Goal: Contribute content

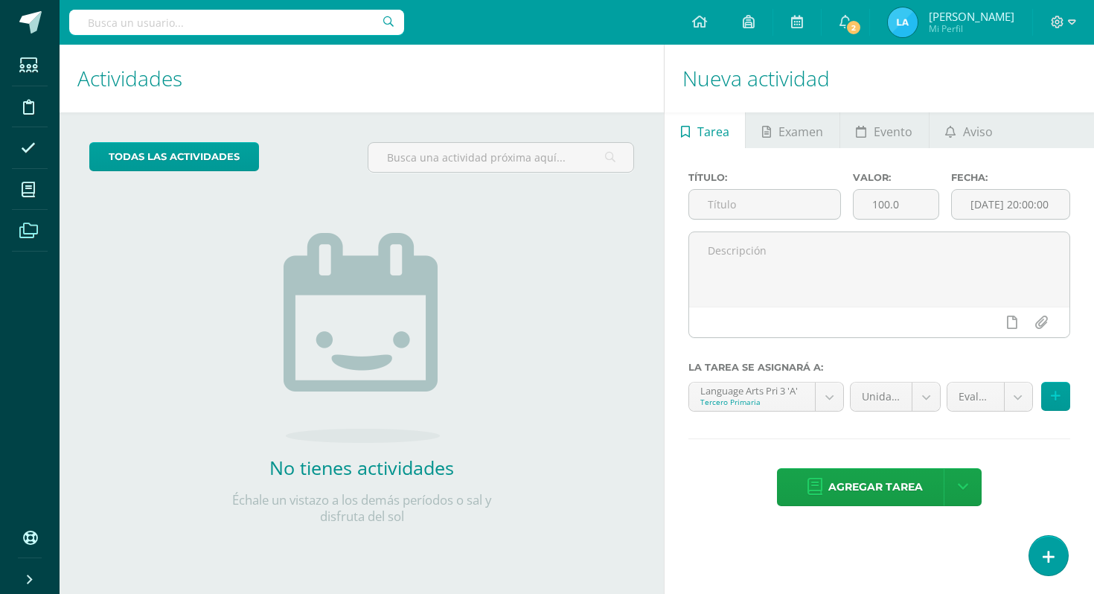
click at [29, 243] on span at bounding box center [28, 229] width 33 height 33
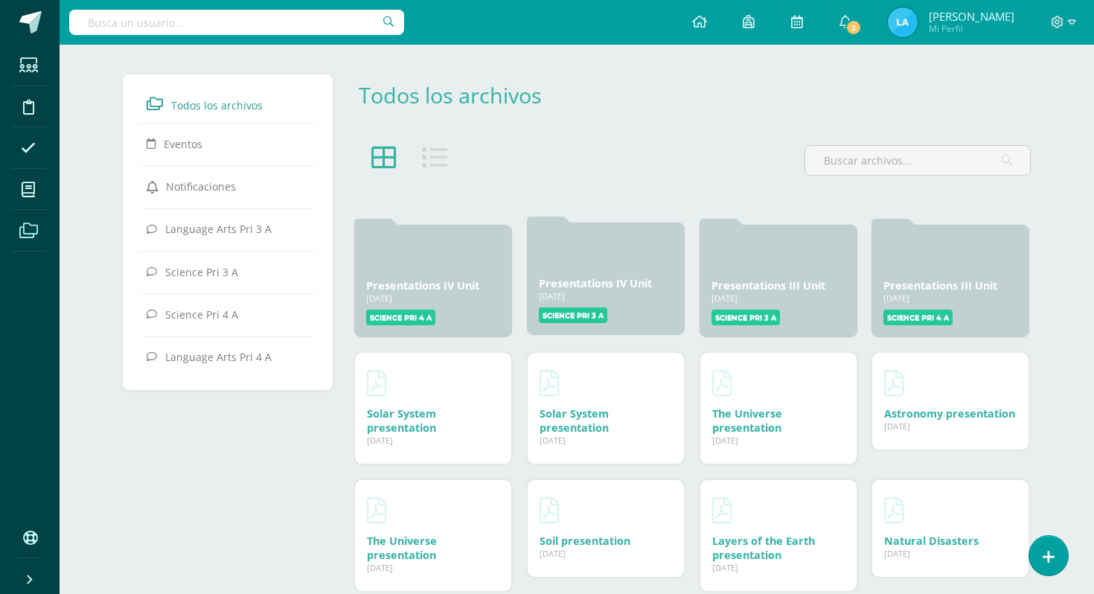
click at [629, 287] on link "Presentations IV Unit" at bounding box center [595, 283] width 113 height 14
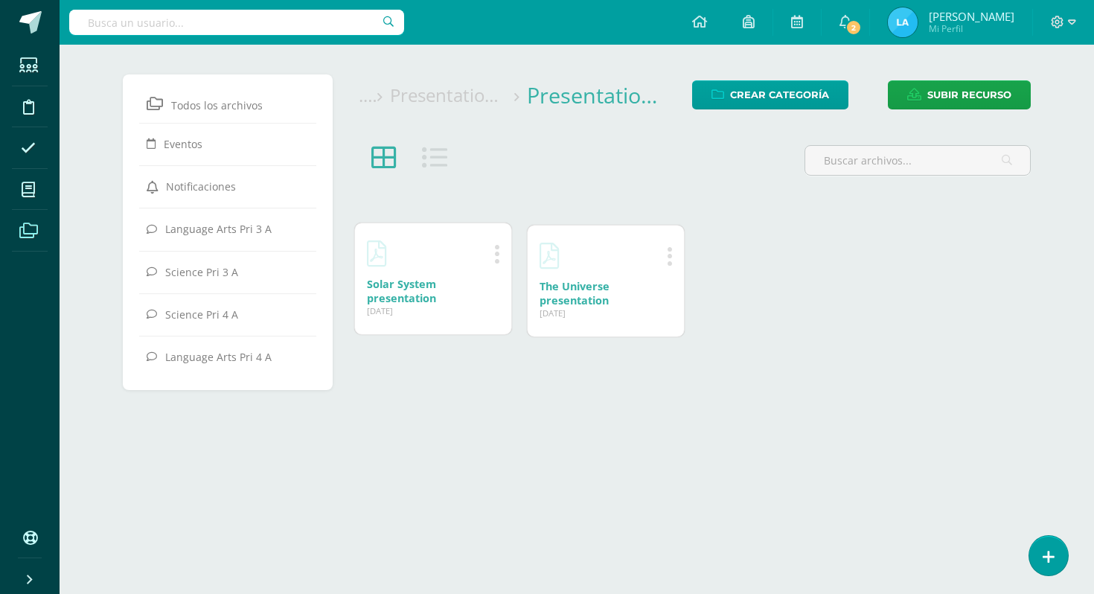
click at [487, 306] on div "[DATE]" at bounding box center [433, 310] width 132 height 11
click at [450, 277] on div "Solar System presentation 08 Ago, 2025" at bounding box center [433, 291] width 132 height 28
click at [404, 293] on link "Solar System presentation" at bounding box center [401, 291] width 69 height 28
click at [984, 103] on span "Subir recurso" at bounding box center [969, 95] width 84 height 28
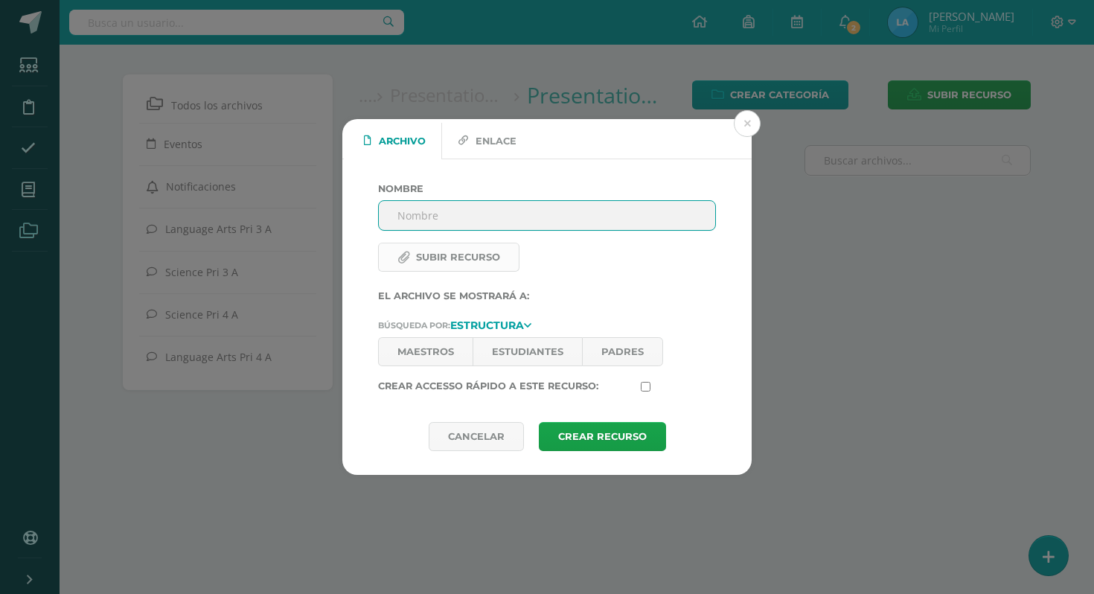
click at [434, 253] on label "Subir recurso" at bounding box center [448, 257] width 141 height 29
click at [434, 260] on input "Subir recurso" at bounding box center [479, 268] width 202 height 16
type input "C:\fakepath\Planet Earth.pdf"
click at [490, 205] on input "Nombre" at bounding box center [547, 215] width 336 height 29
type input "p"
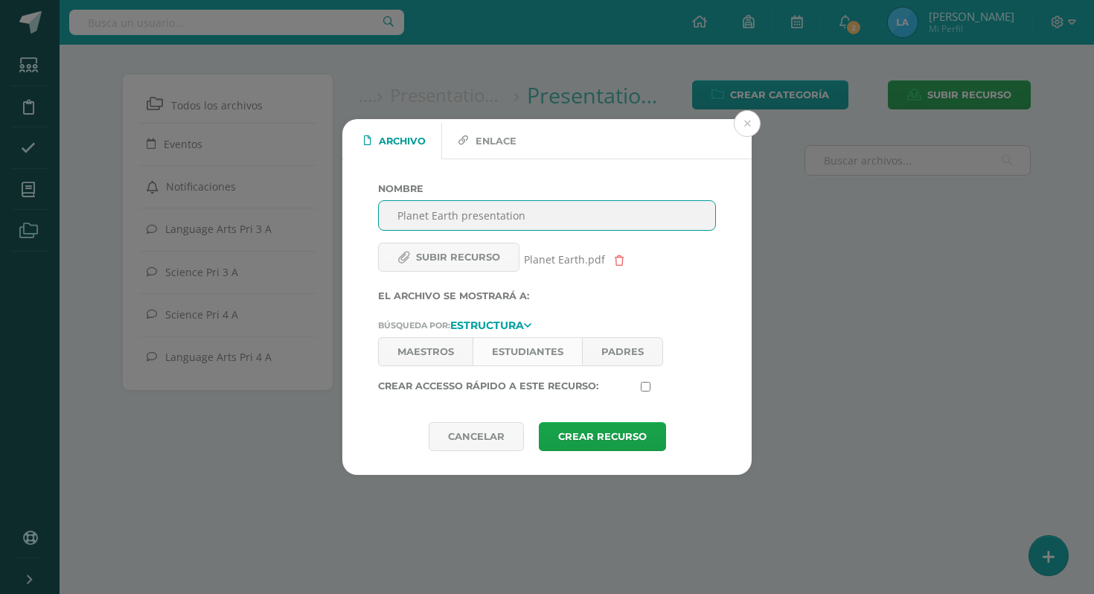
type input "Planet Earth presentation"
click at [542, 350] on link "Estudiantes" at bounding box center [526, 351] width 109 height 29
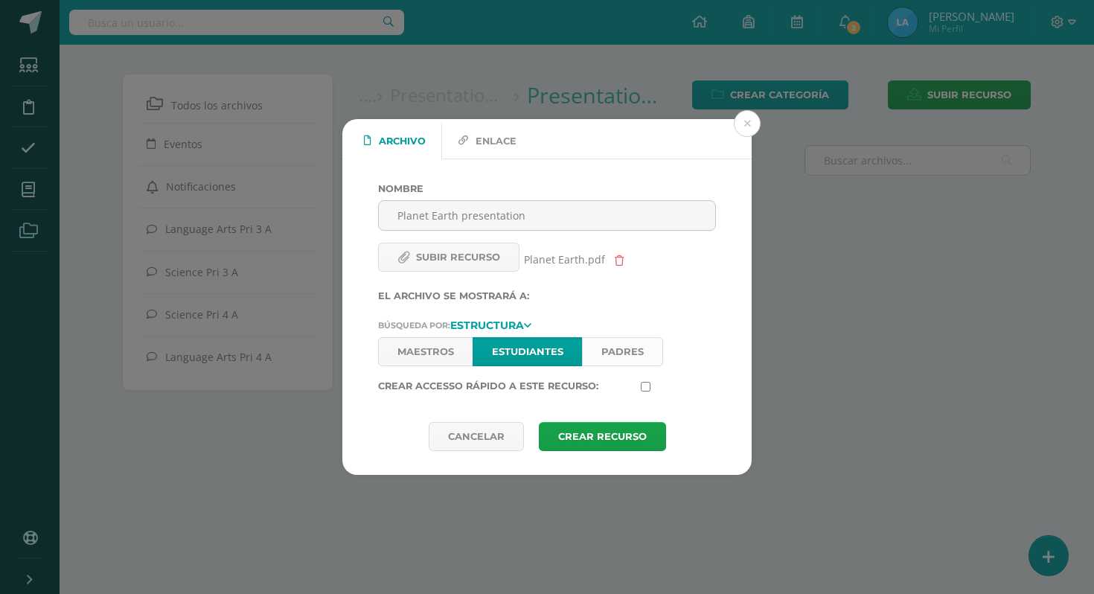
click at [634, 356] on link "Padres" at bounding box center [622, 351] width 81 height 29
click at [623, 442] on button "Crear Recurso" at bounding box center [602, 436] width 127 height 29
